Goal: Task Accomplishment & Management: Manage account settings

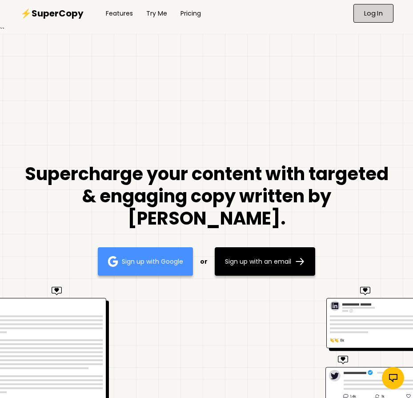
click at [373, 13] on p "Log In" at bounding box center [373, 14] width 19 height 8
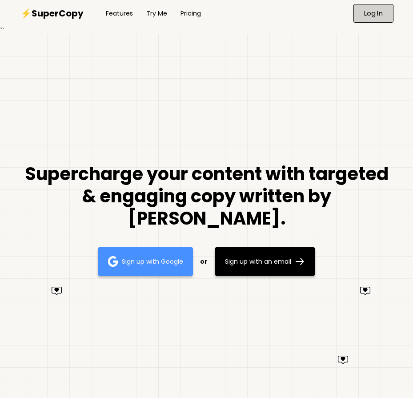
click at [373, 13] on p "Log In" at bounding box center [373, 14] width 19 height 8
